Goal: Find contact information: Find contact information

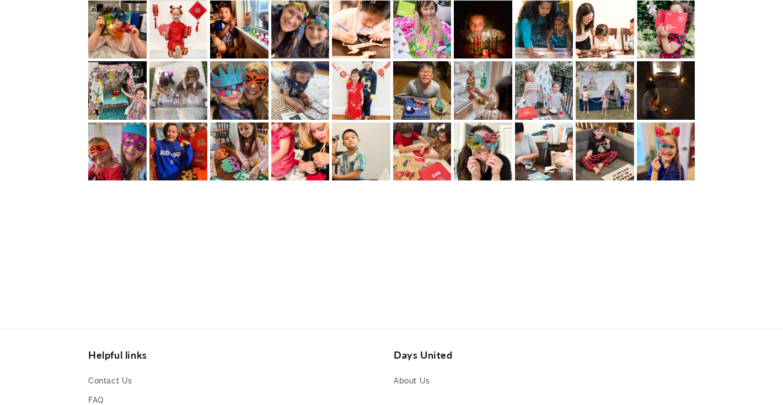
scroll to position [2702, 0]
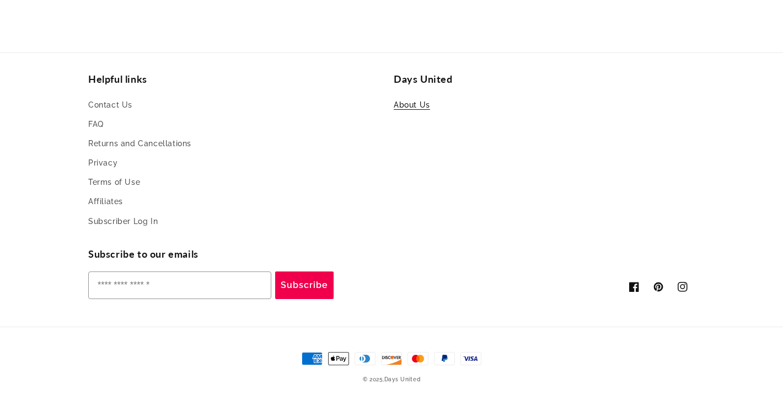
click at [426, 104] on link "About Us" at bounding box center [412, 106] width 36 height 17
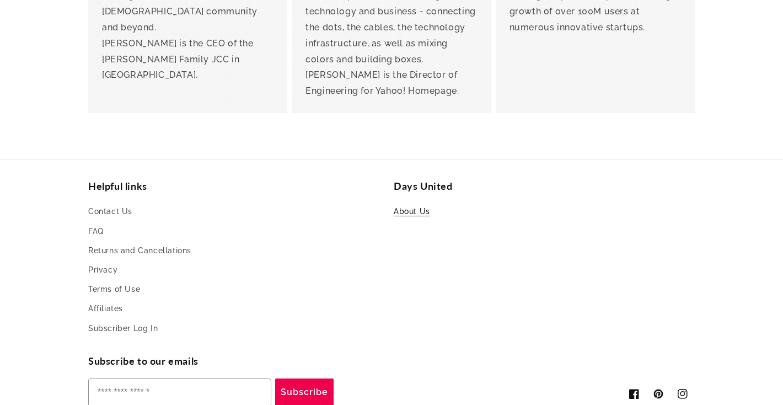
scroll to position [2570, 0]
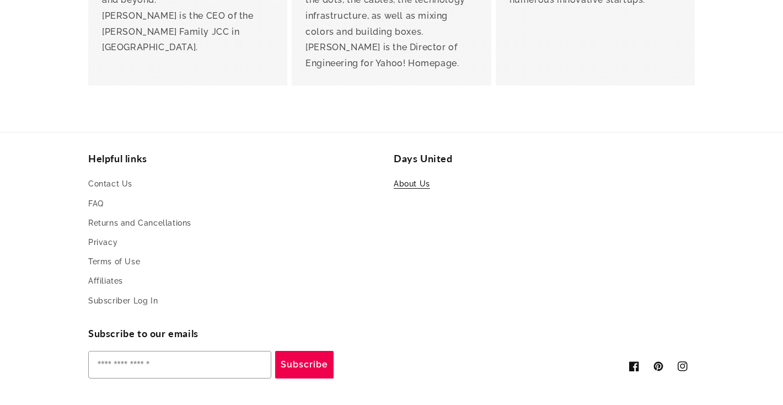
click at [132, 176] on li "Contact Us" at bounding box center [234, 185] width 293 height 18
click at [124, 177] on link "Contact Us" at bounding box center [110, 185] width 44 height 17
